Goal: Task Accomplishment & Management: Manage account settings

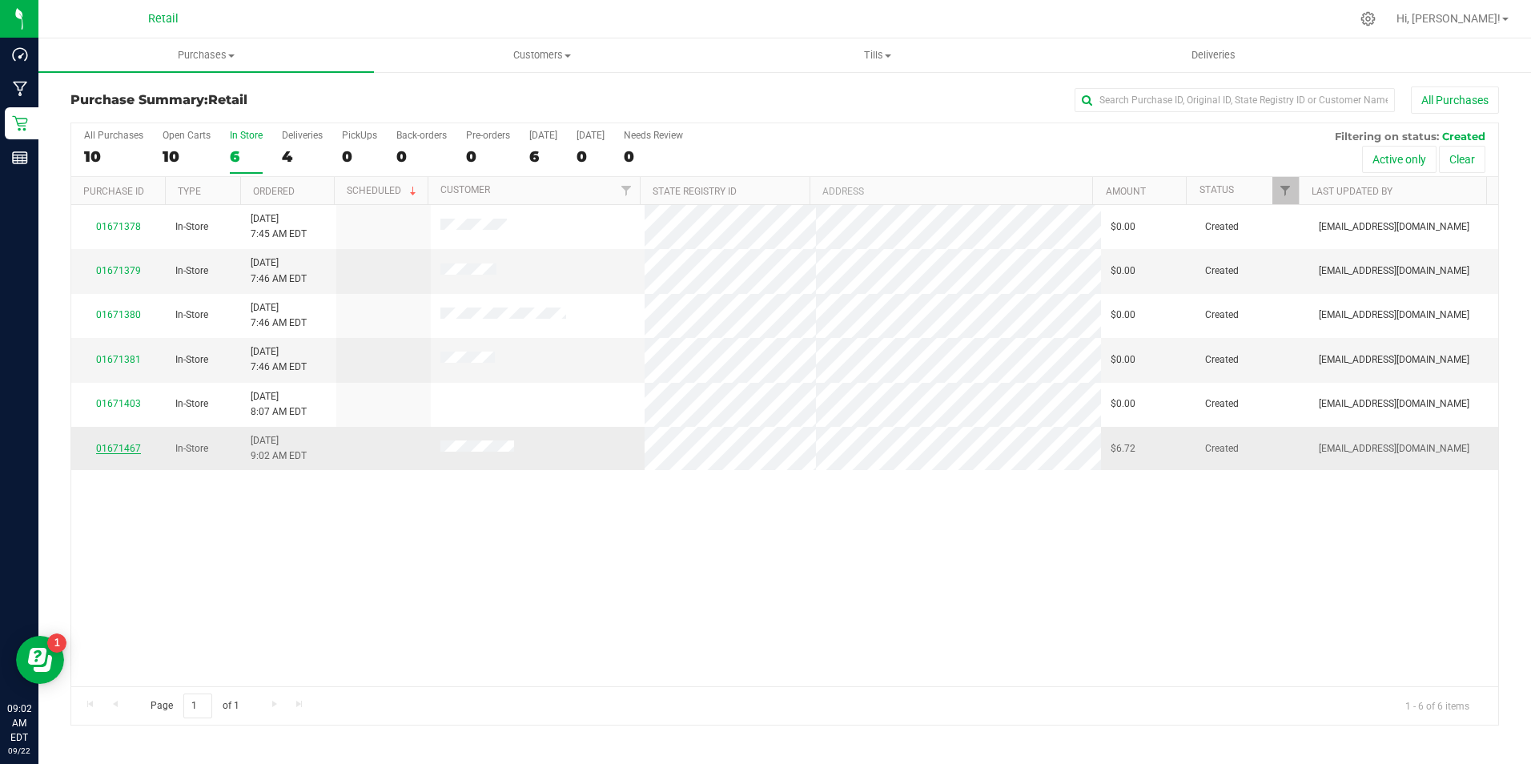
click at [116, 451] on link "01671467" at bounding box center [118, 448] width 45 height 11
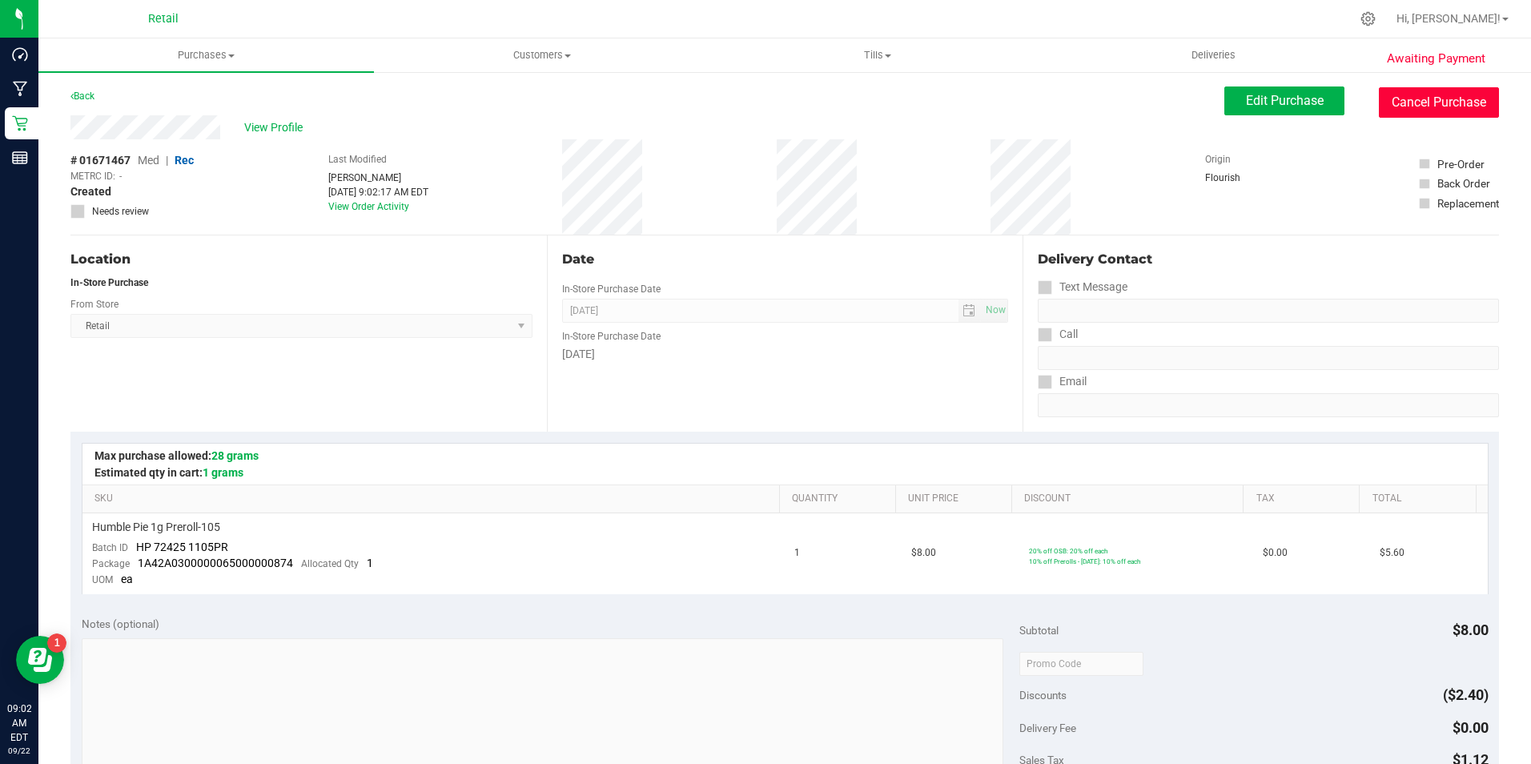
click at [1434, 106] on button "Cancel Purchase" at bounding box center [1439, 102] width 120 height 30
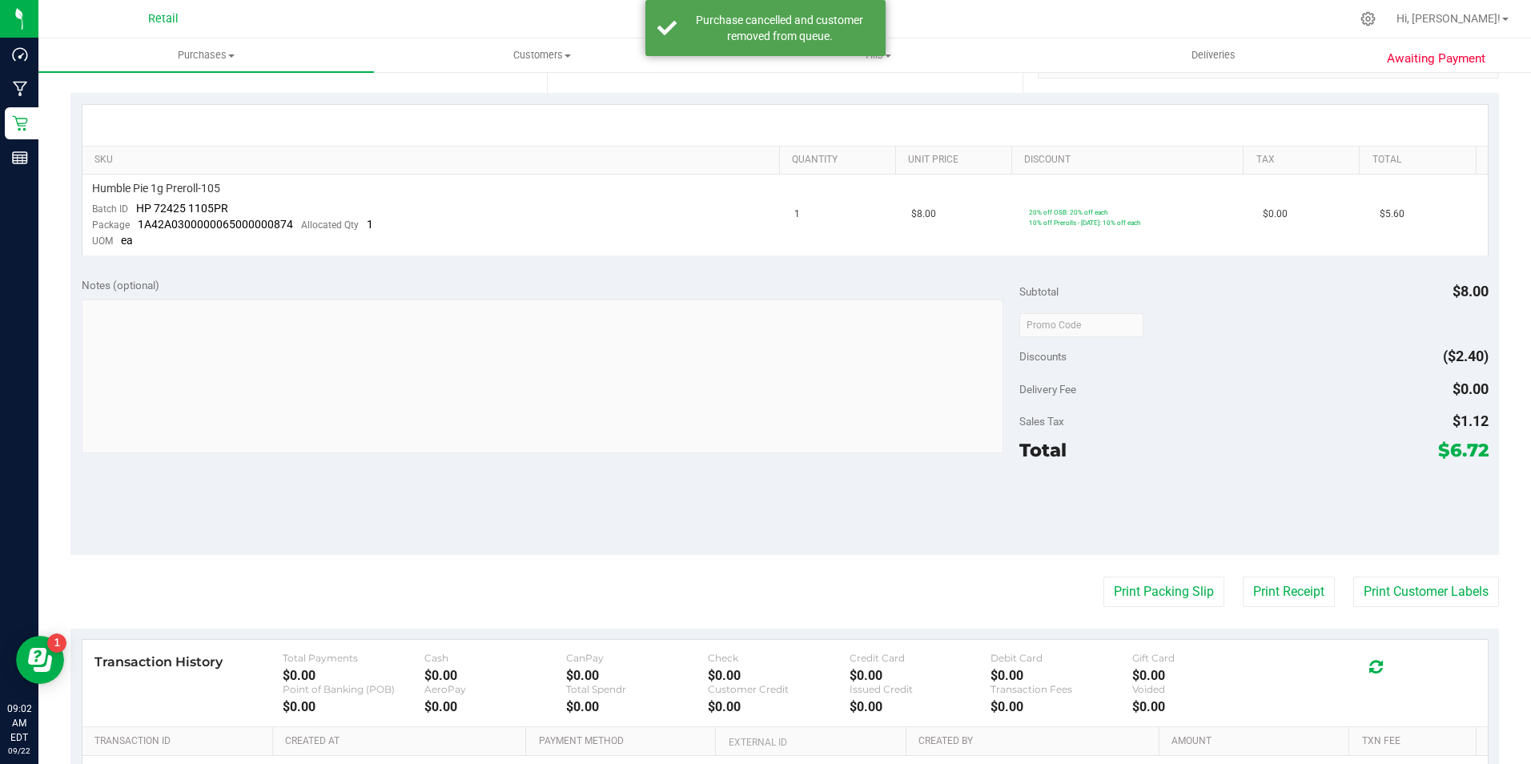
scroll to position [535, 0]
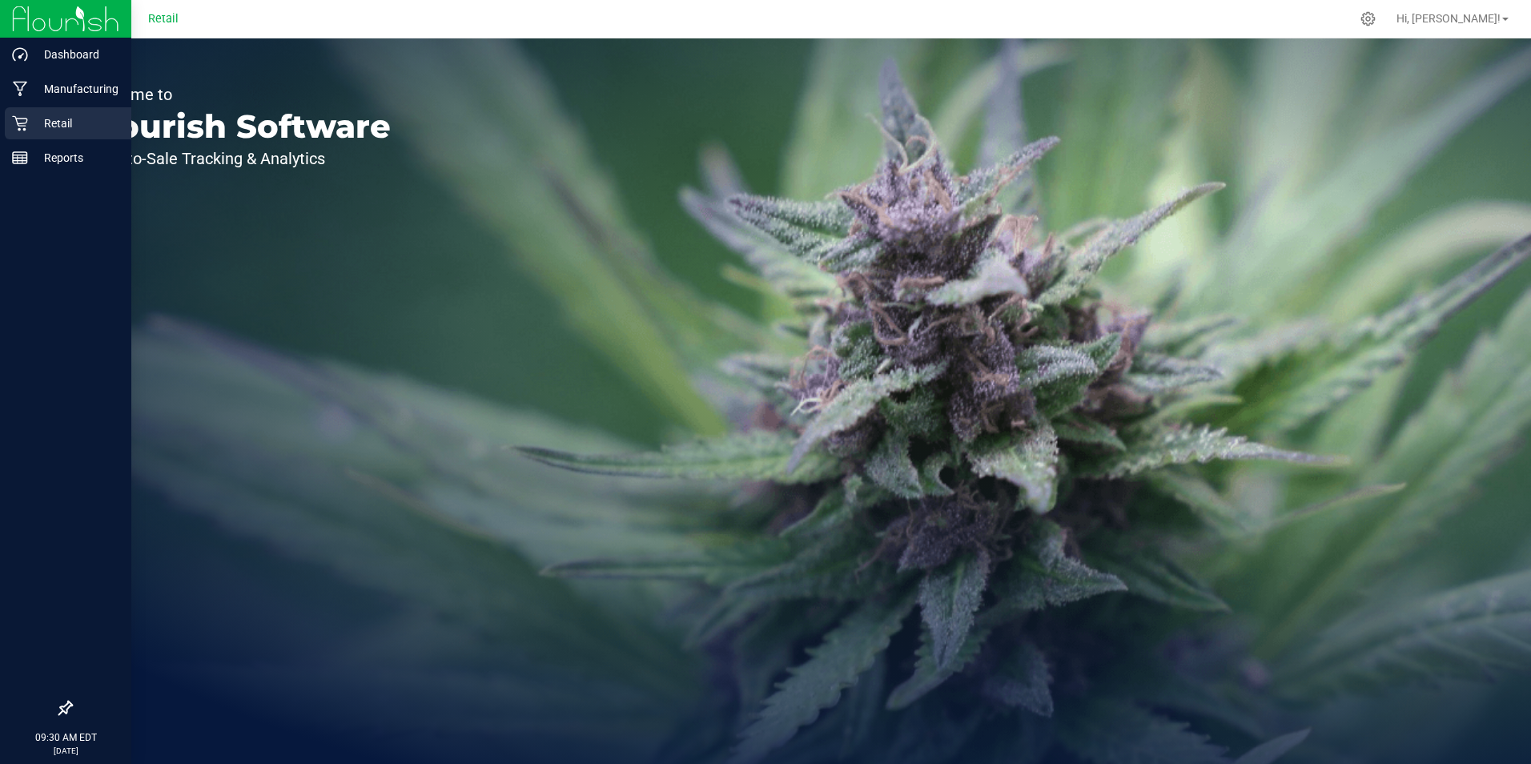
click at [21, 123] on icon at bounding box center [19, 123] width 15 height 15
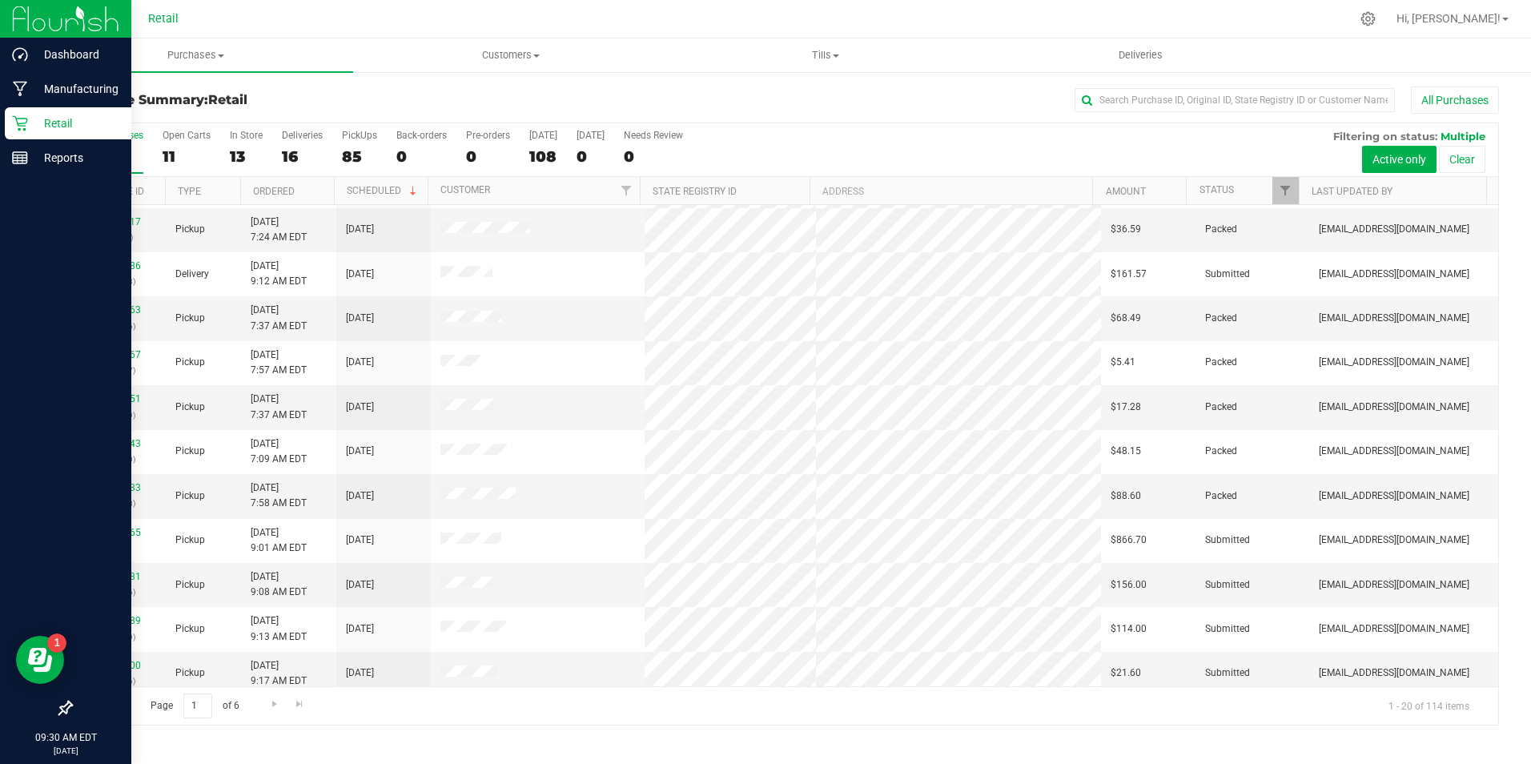
scroll to position [405, 0]
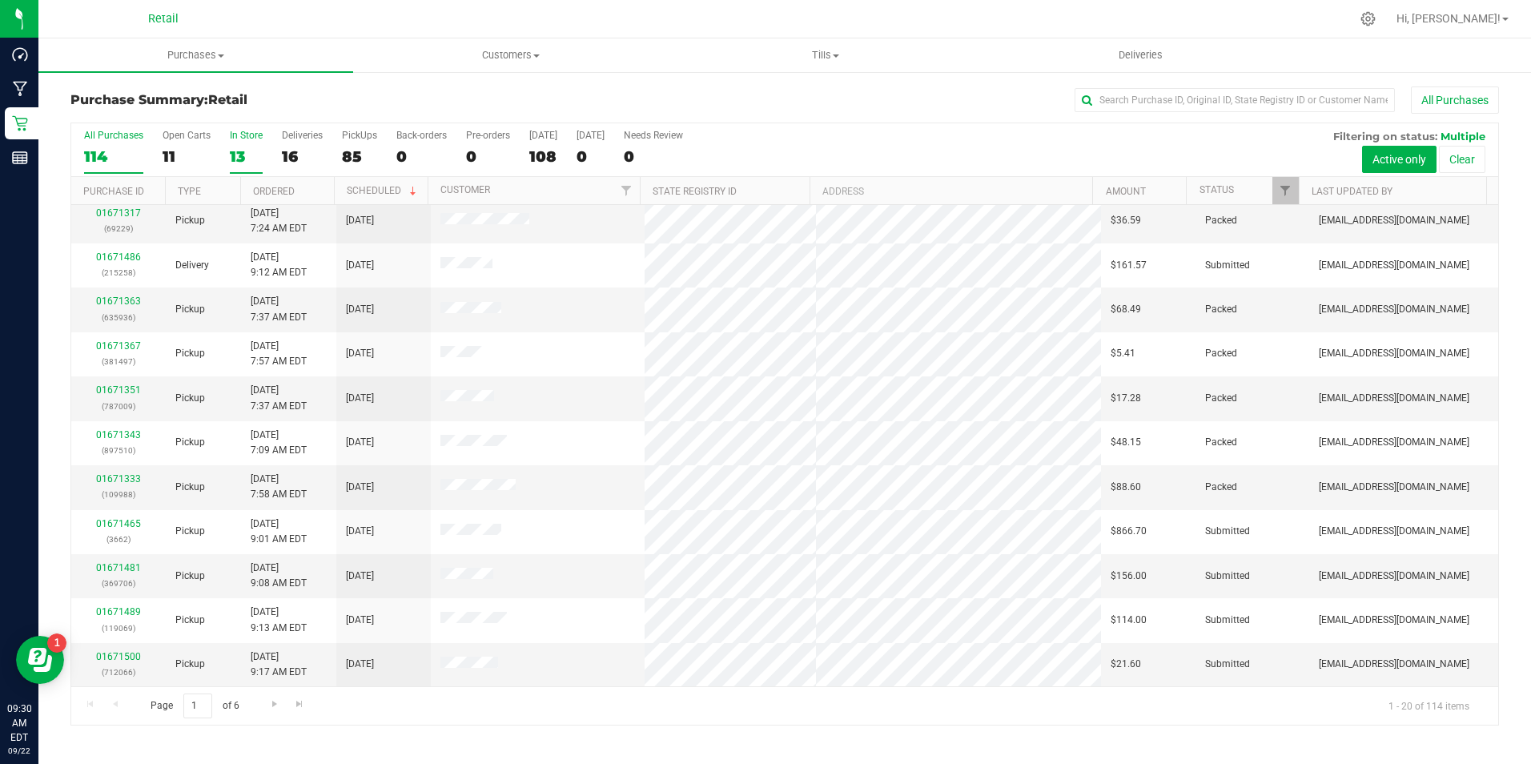
click at [237, 162] on div "13" at bounding box center [246, 156] width 33 height 18
click at [0, 0] on input "In Store 13" at bounding box center [0, 0] width 0 height 0
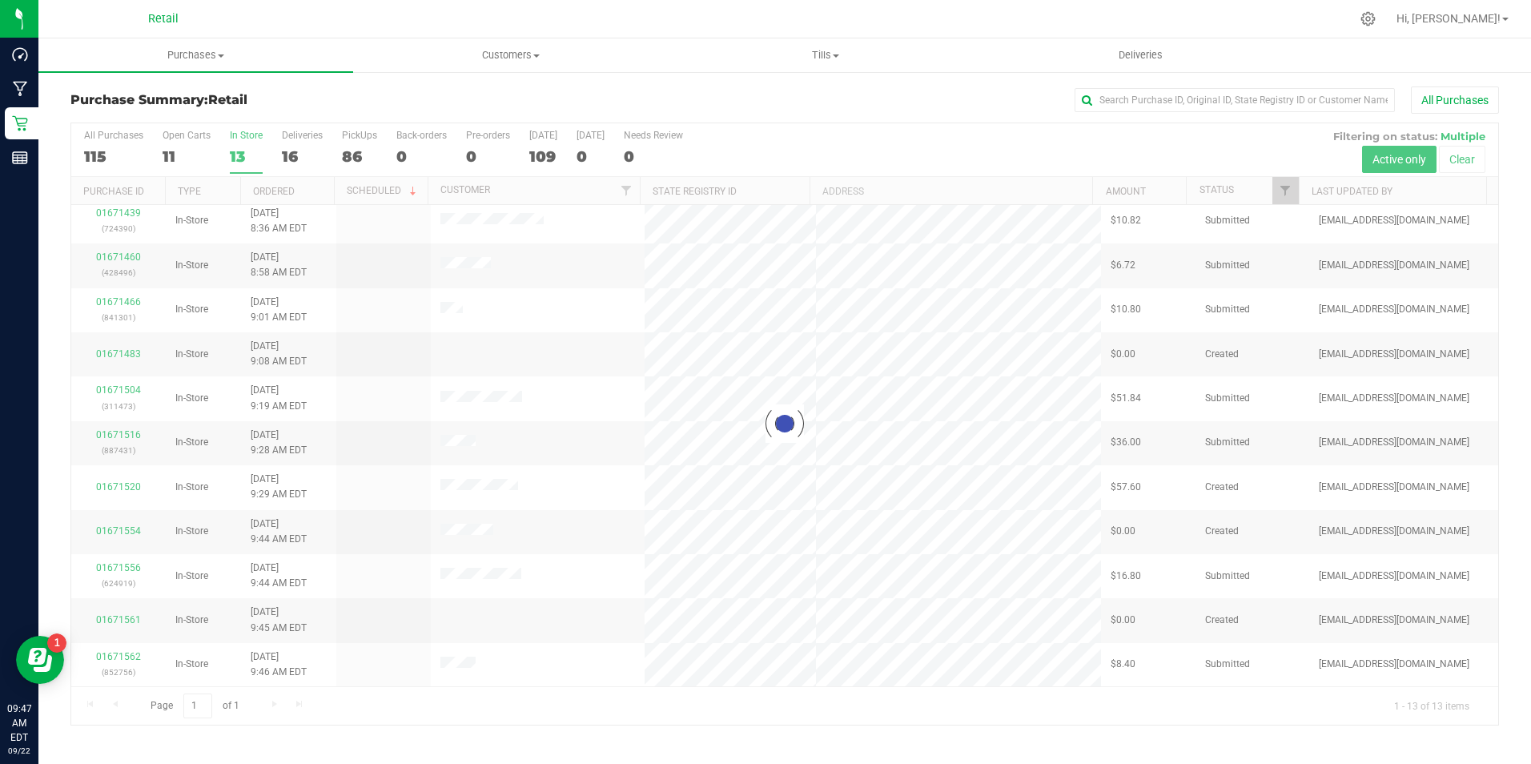
scroll to position [0, 0]
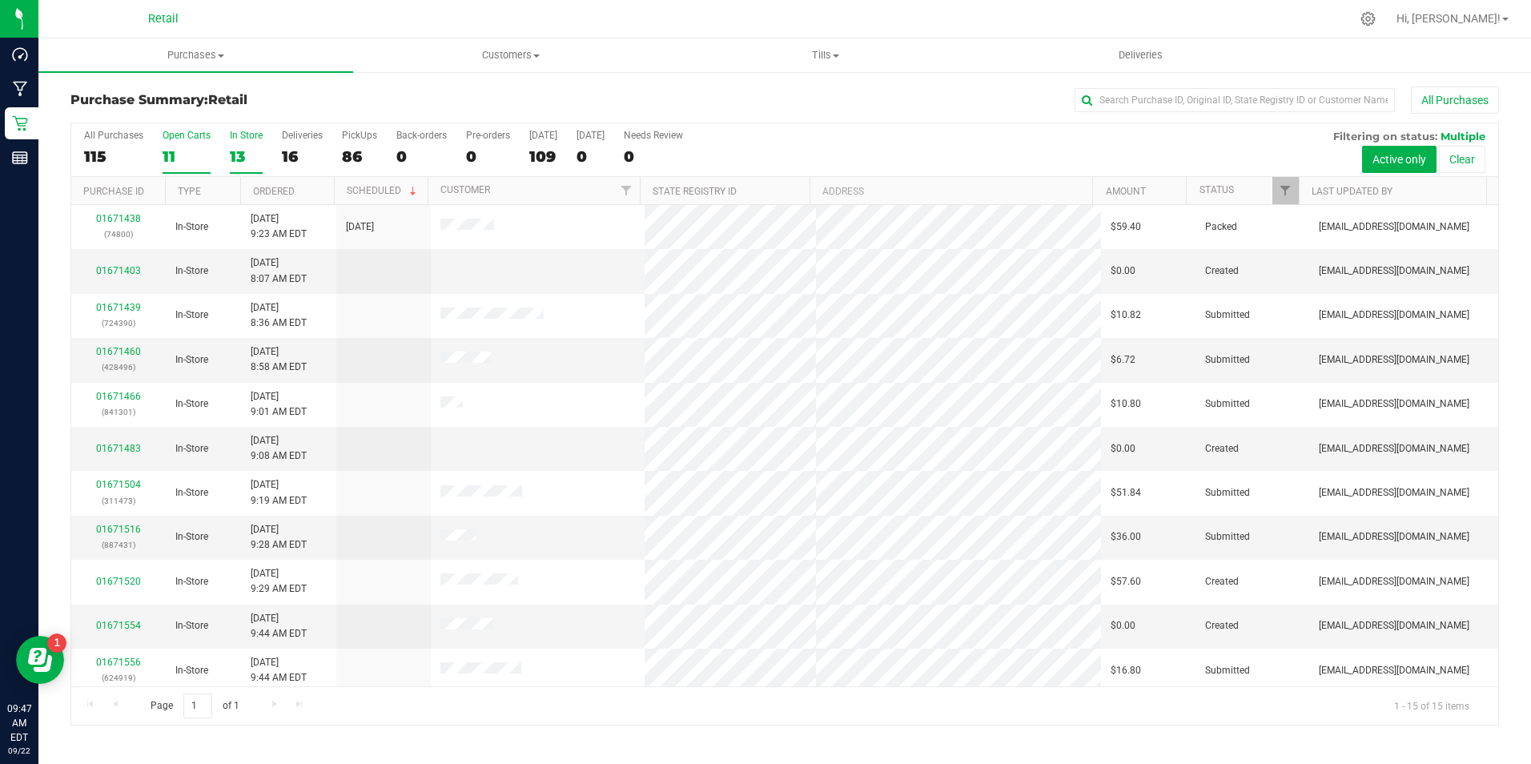
click at [185, 147] on div "11" at bounding box center [187, 156] width 48 height 18
click at [0, 0] on input "Open Carts 11" at bounding box center [0, 0] width 0 height 0
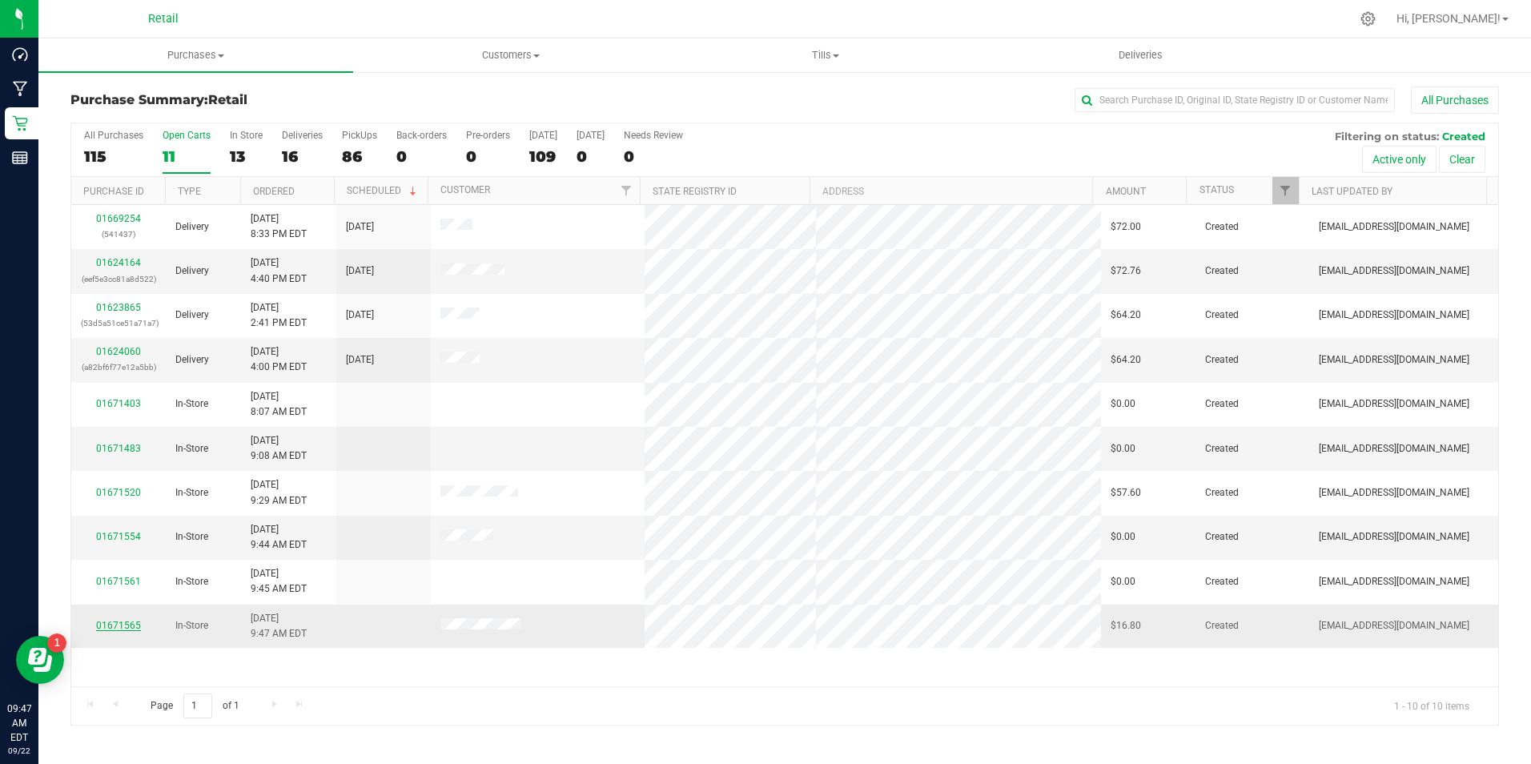
click at [122, 628] on link "01671565" at bounding box center [118, 625] width 45 height 11
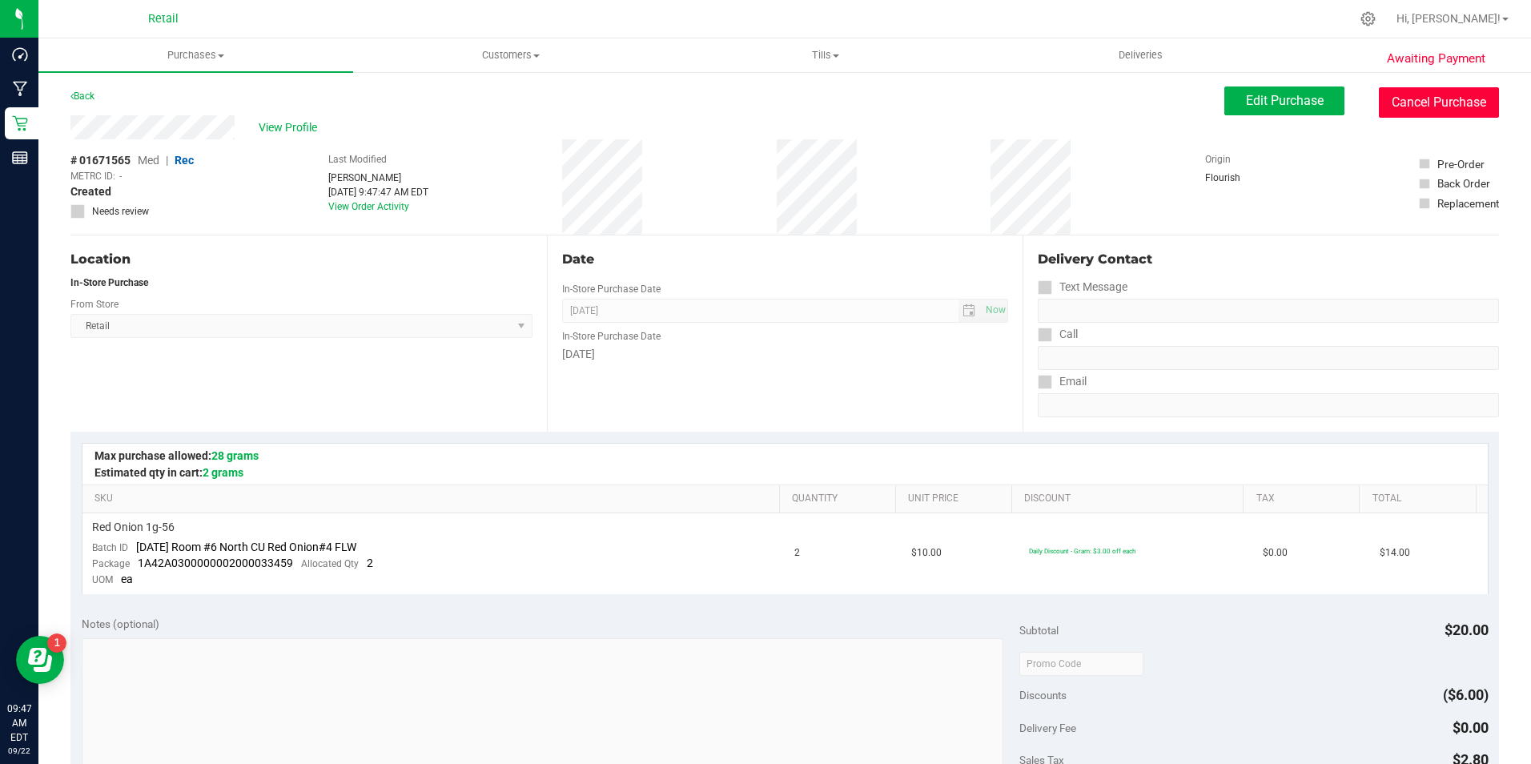
click at [1427, 108] on button "Cancel Purchase" at bounding box center [1439, 102] width 120 height 30
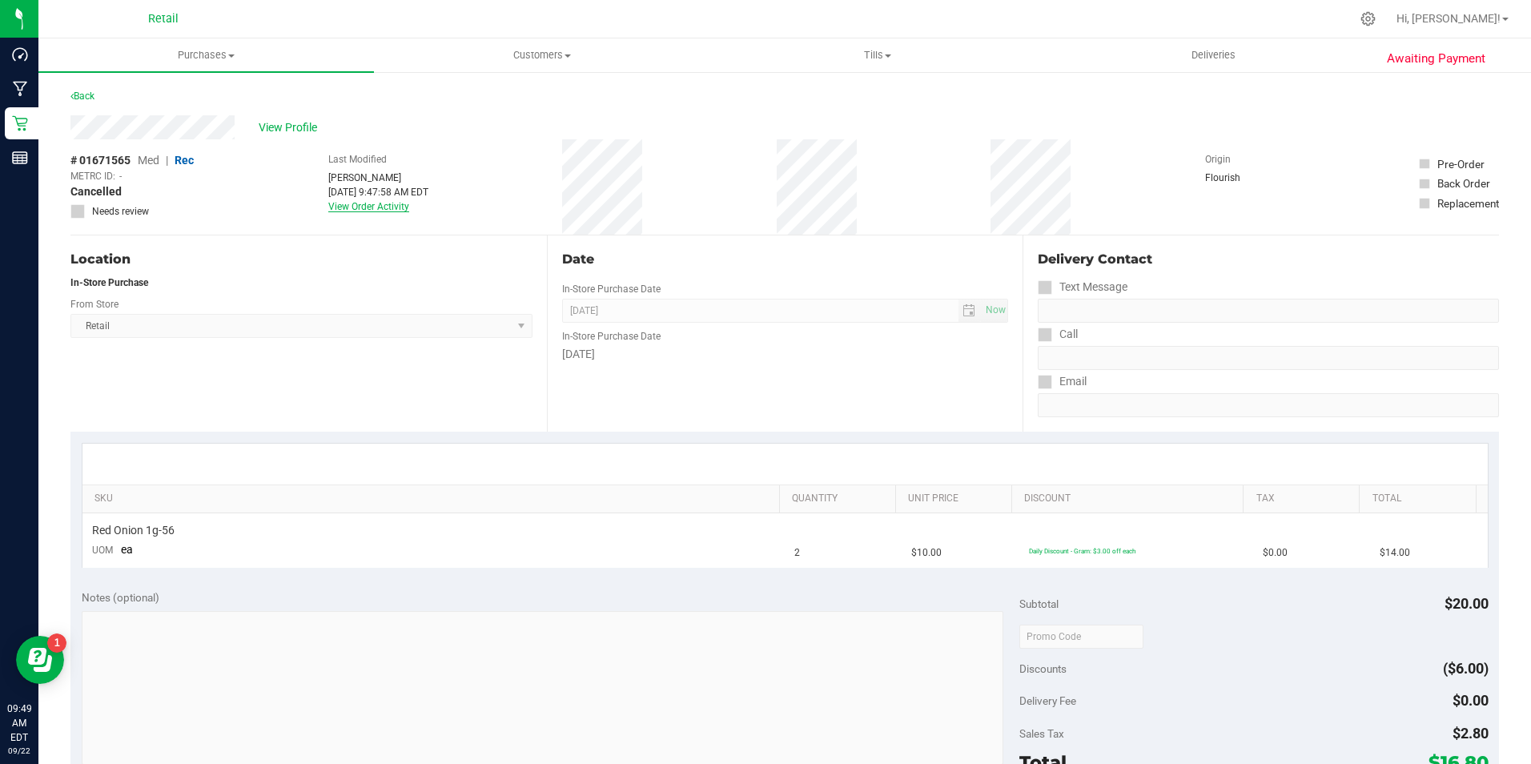
click at [376, 206] on link "View Order Activity" at bounding box center [368, 206] width 81 height 11
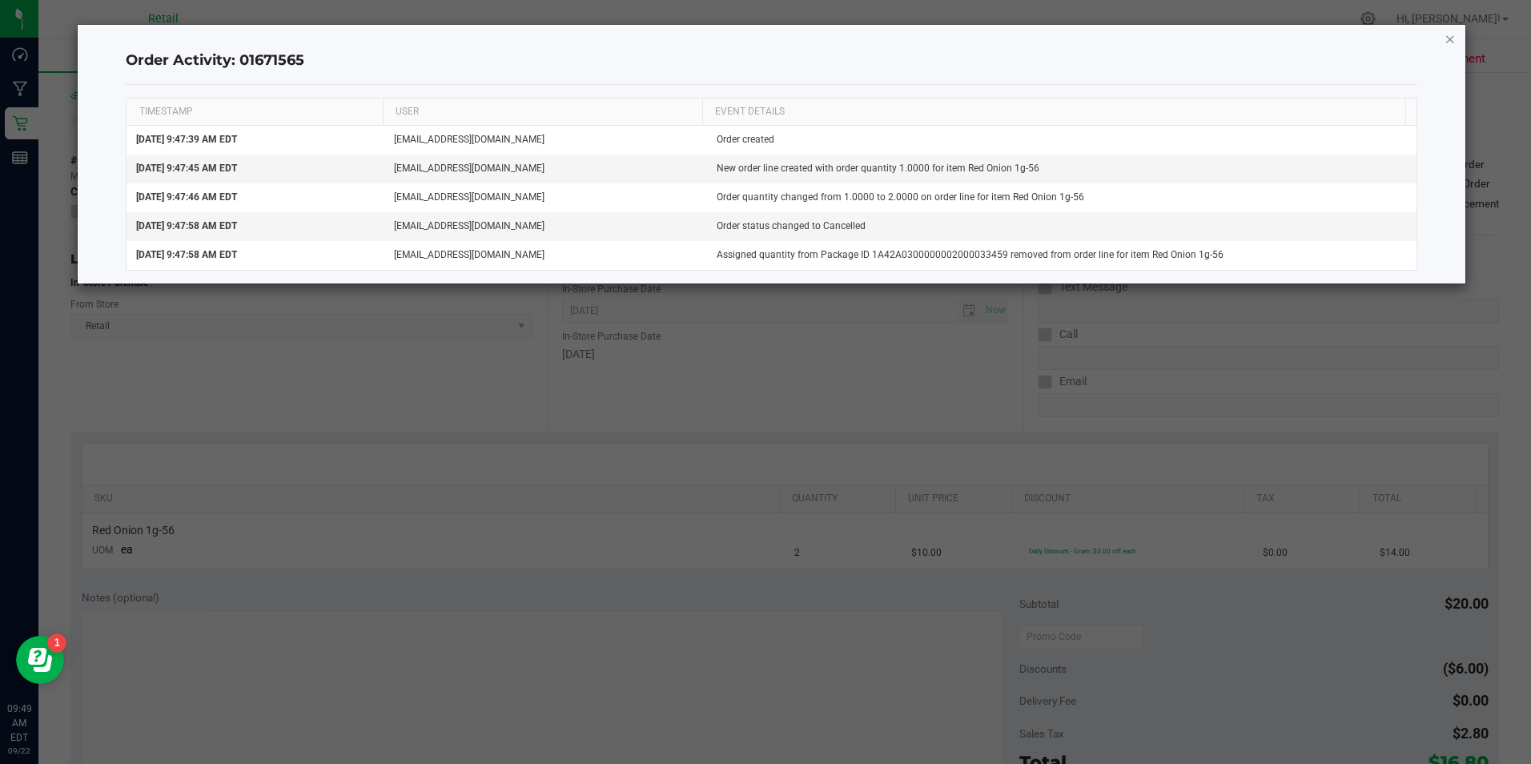
click at [1453, 41] on icon "button" at bounding box center [1449, 38] width 11 height 19
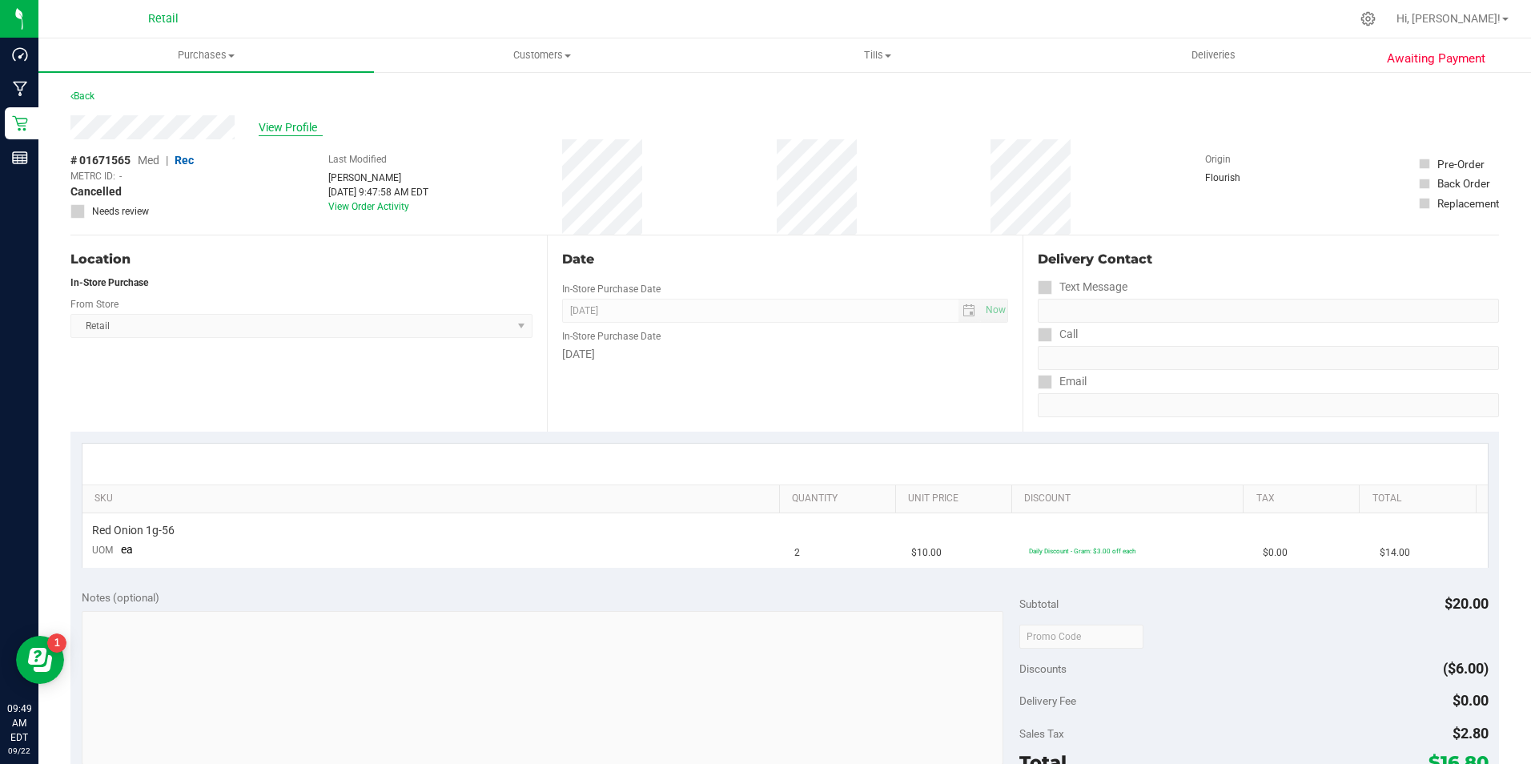
click at [273, 131] on span "View Profile" at bounding box center [291, 127] width 64 height 17
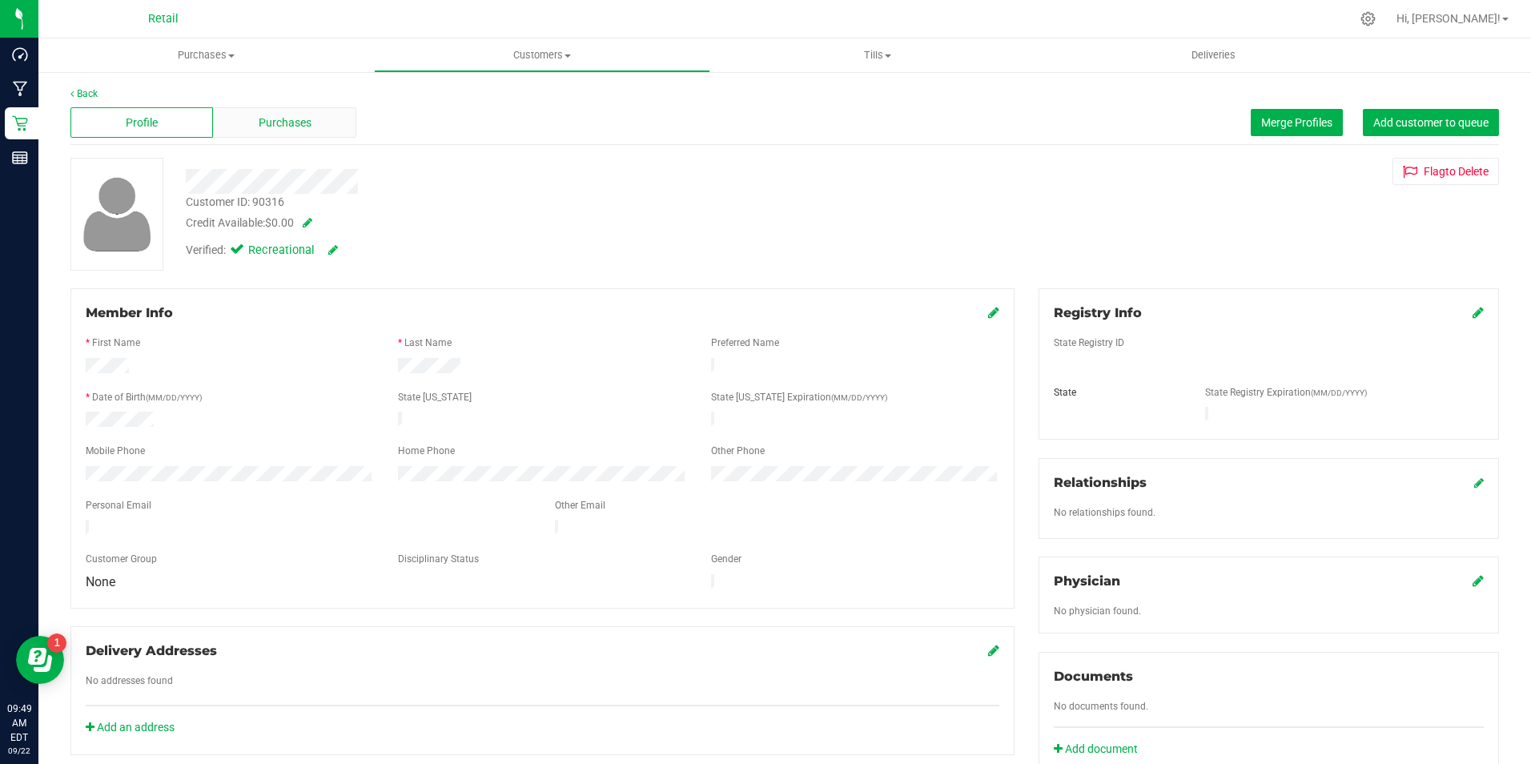
click at [301, 109] on div "Purchases" at bounding box center [284, 122] width 142 height 30
